Goal: Navigation & Orientation: Find specific page/section

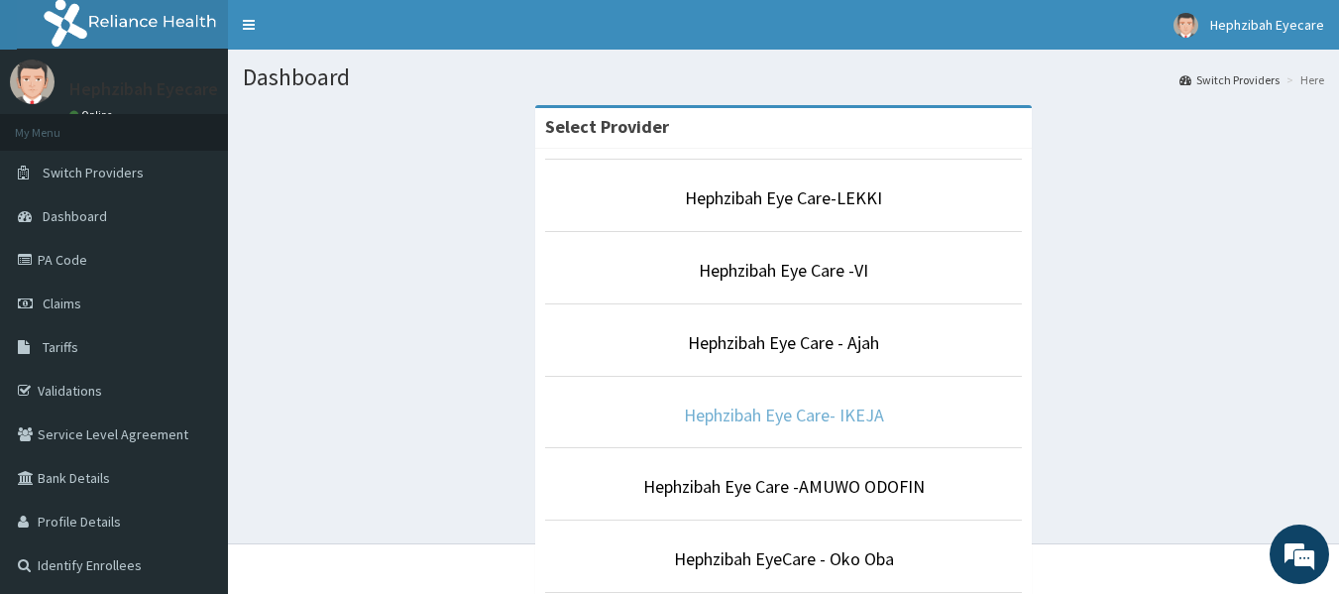
click at [798, 416] on link "Hephzibah Eye Care- IKEJA" at bounding box center [784, 414] width 200 height 23
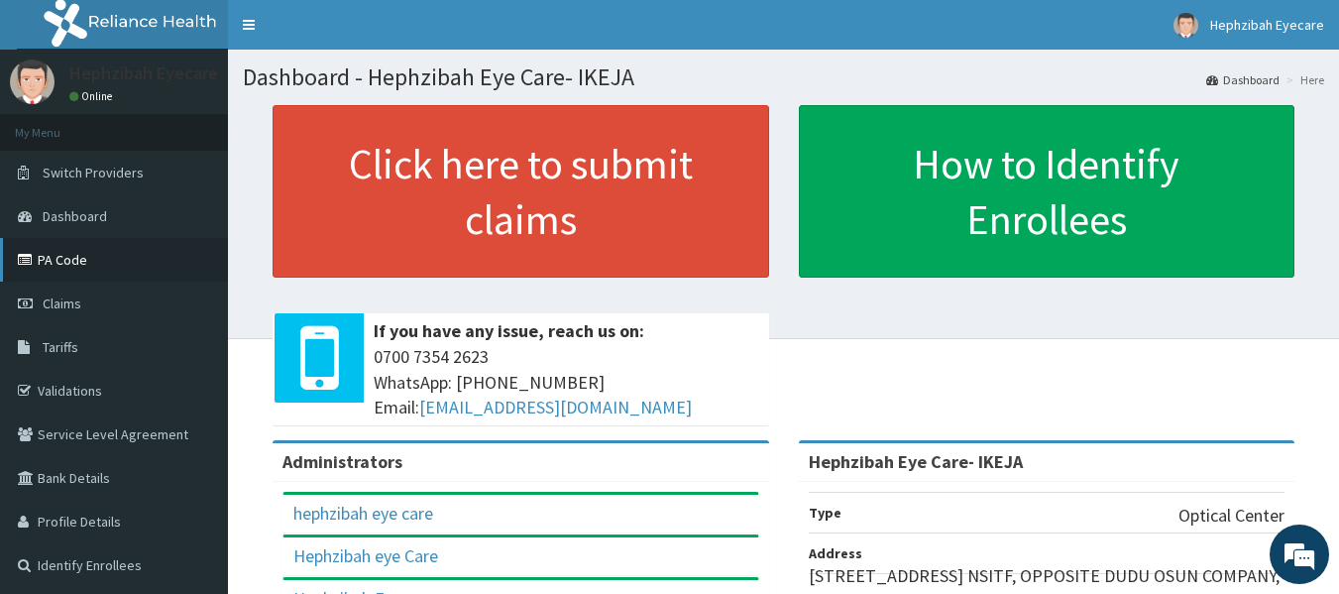
click at [27, 257] on icon at bounding box center [28, 260] width 20 height 14
